Goal: Information Seeking & Learning: Learn about a topic

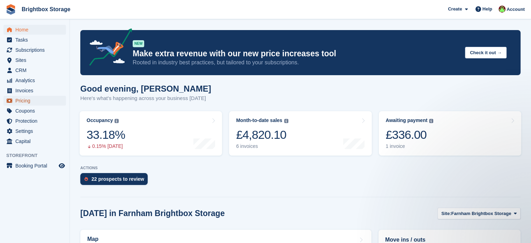
click at [27, 101] on span "Pricing" at bounding box center [36, 101] width 42 height 10
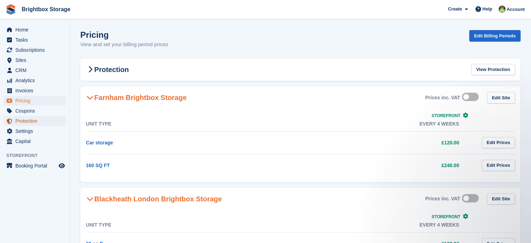
click at [38, 119] on span "Protection" at bounding box center [36, 121] width 42 height 10
